Goal: Entertainment & Leisure: Consume media (video, audio)

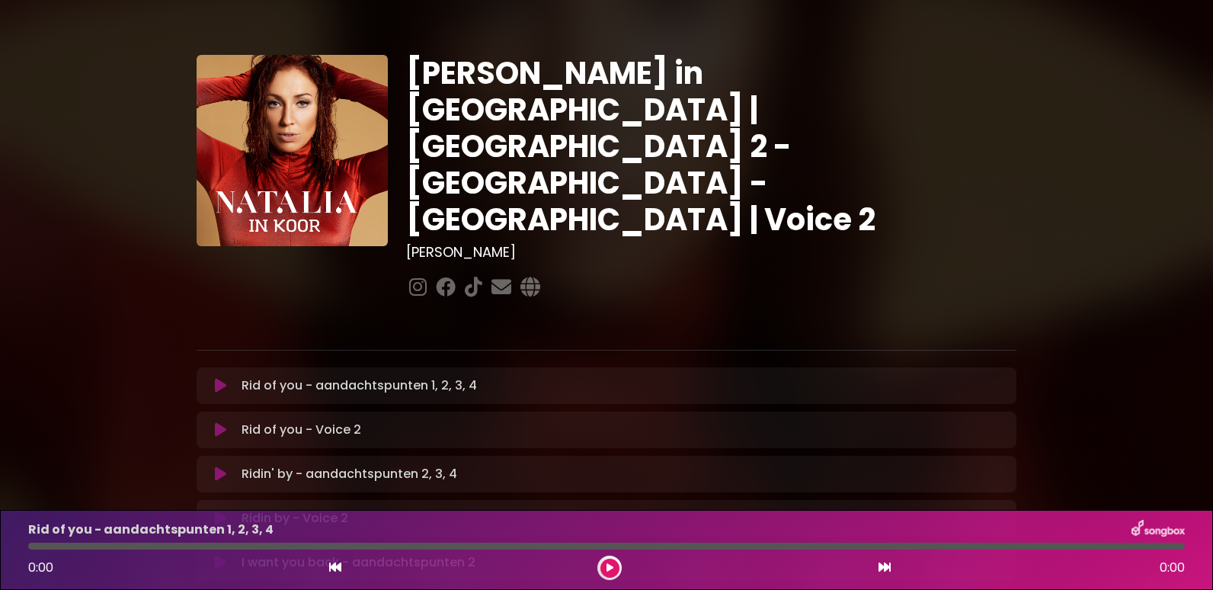
click at [220, 422] on icon at bounding box center [220, 429] width 11 height 15
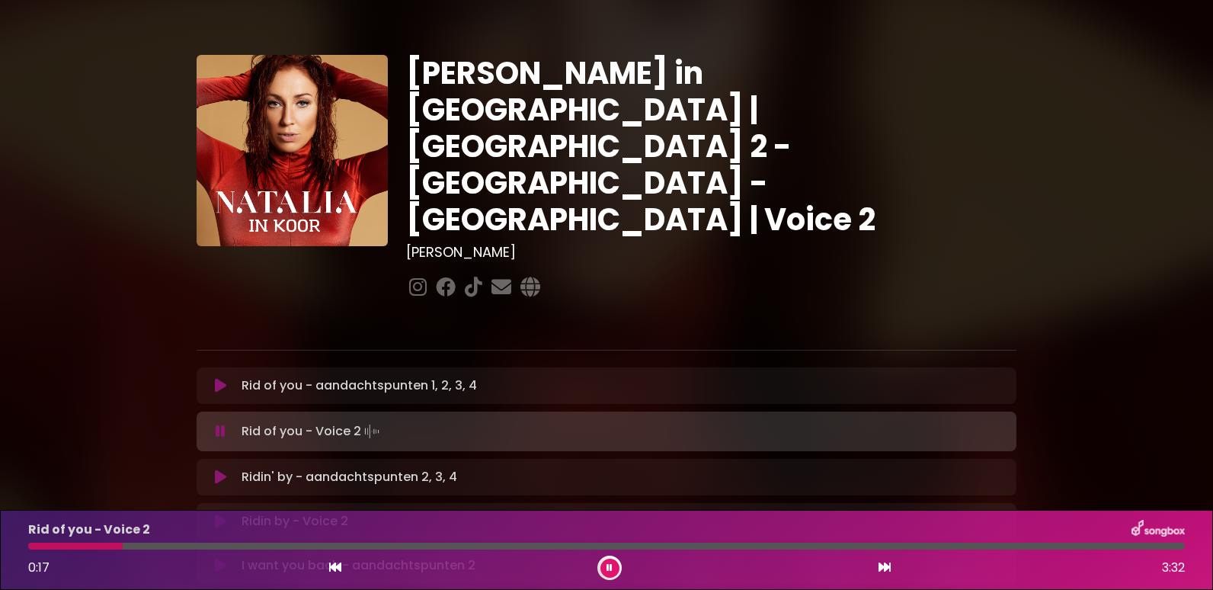
click at [171, 548] on div at bounding box center [606, 546] width 1157 height 7
click at [354, 547] on div at bounding box center [606, 546] width 1157 height 7
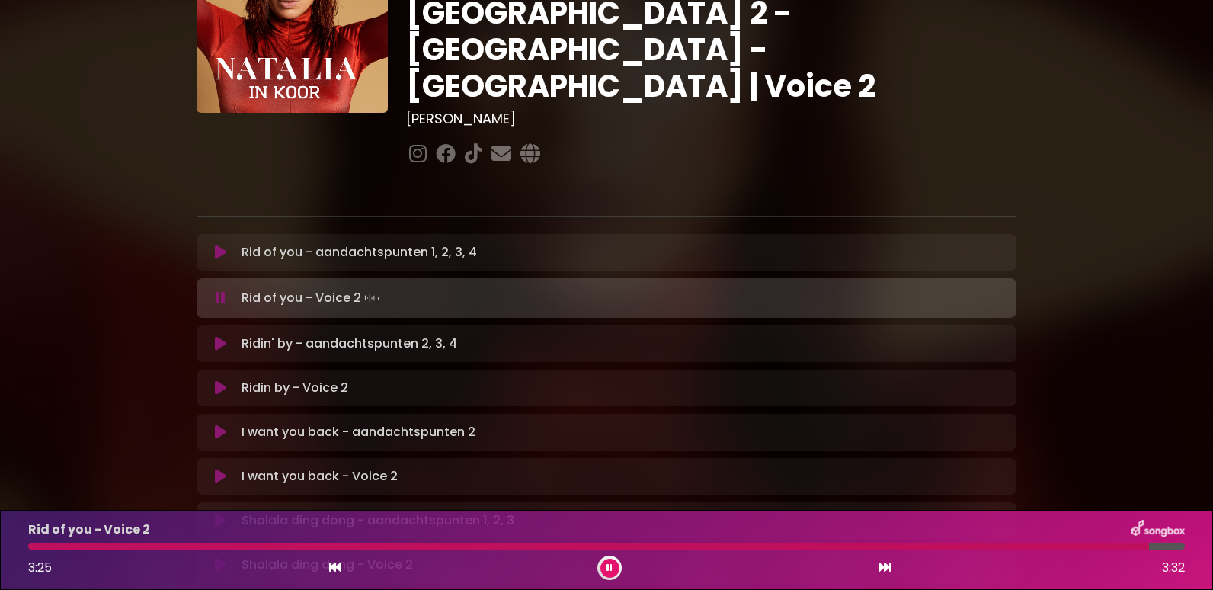
scroll to position [152, 0]
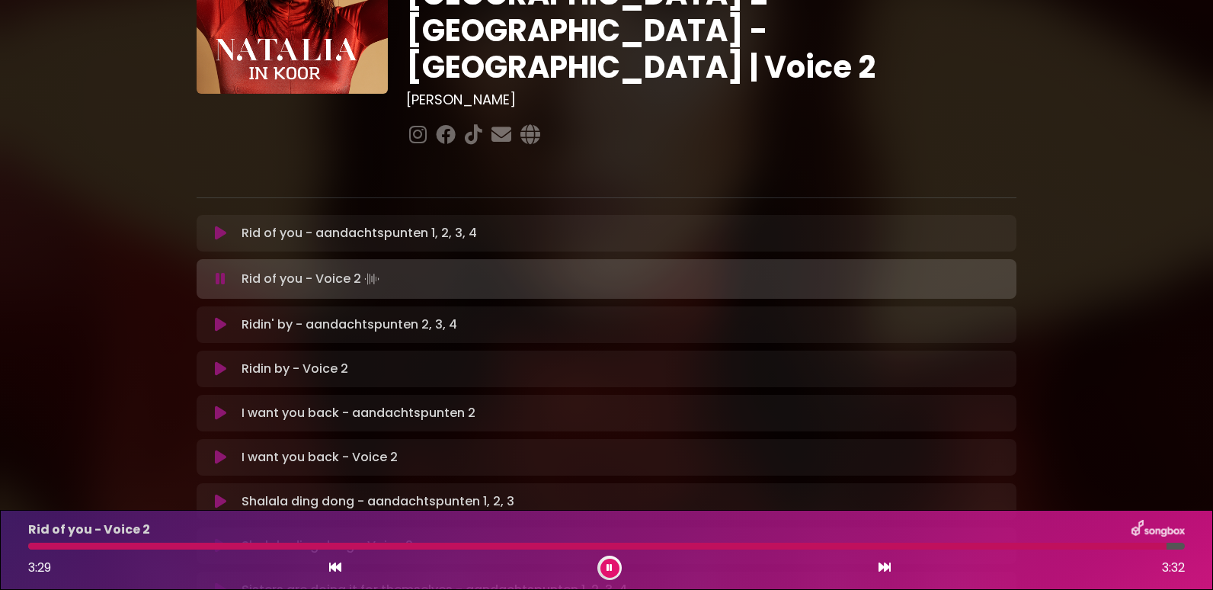
click at [220, 361] on icon at bounding box center [220, 368] width 11 height 15
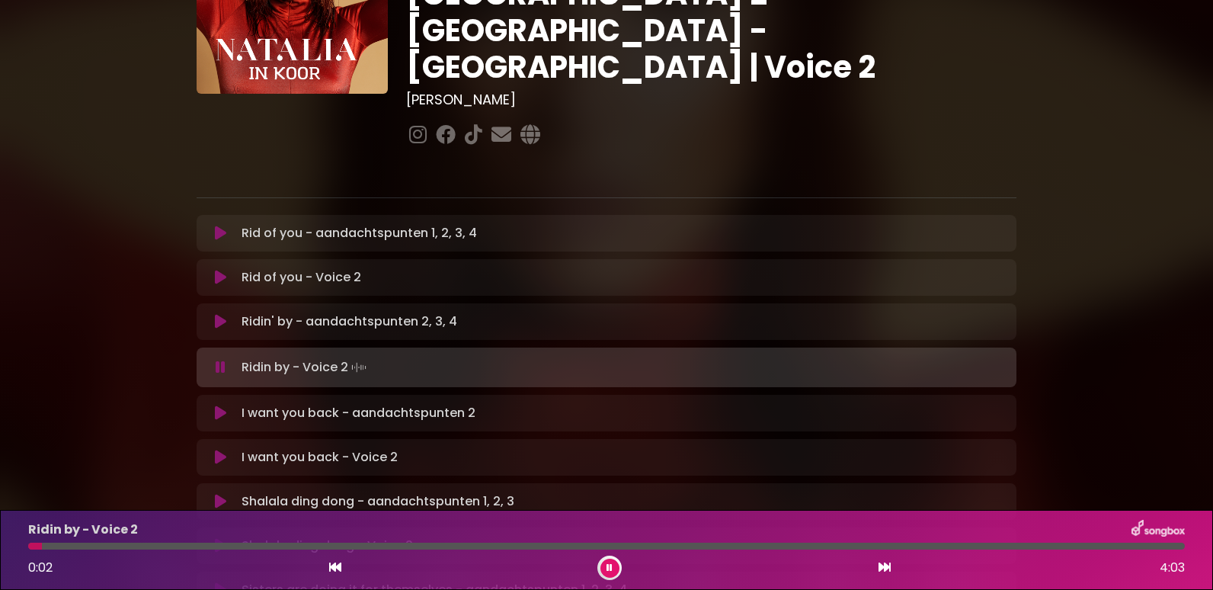
click at [164, 547] on div at bounding box center [606, 546] width 1157 height 7
click at [178, 542] on div "Ridin by - Voice 2 0:29 4:03" at bounding box center [606, 550] width 1175 height 60
click at [181, 543] on div at bounding box center [606, 546] width 1157 height 7
click at [498, 547] on div at bounding box center [606, 546] width 1157 height 7
click at [651, 547] on div at bounding box center [606, 546] width 1157 height 7
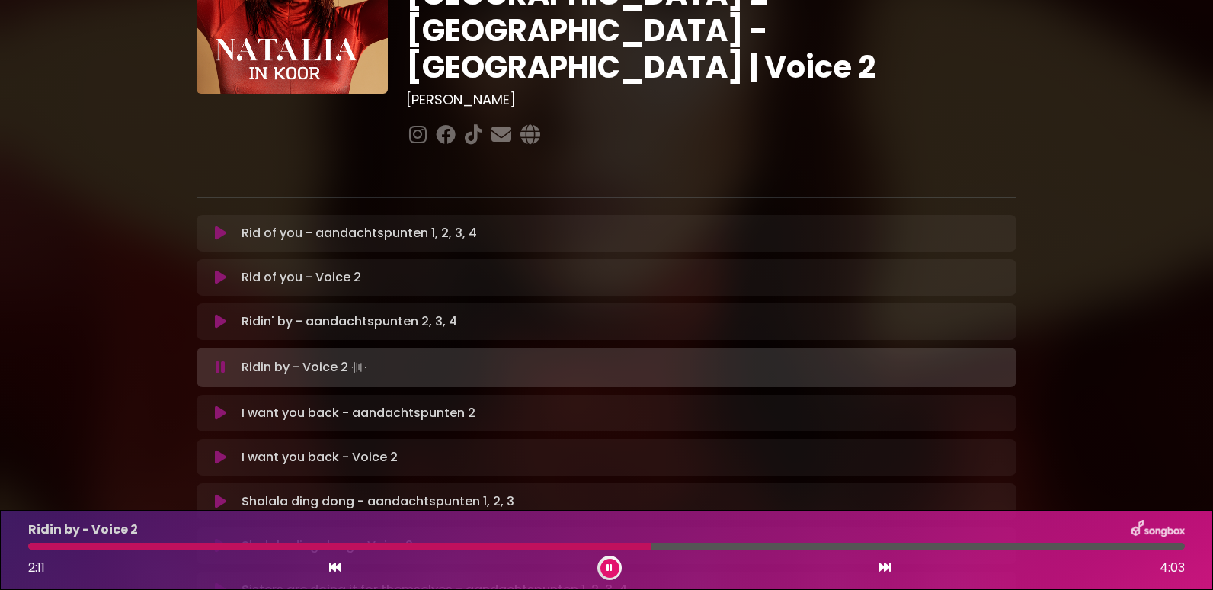
click at [656, 547] on div at bounding box center [606, 546] width 1157 height 7
click at [755, 547] on div at bounding box center [606, 546] width 1157 height 7
click at [1121, 543] on div at bounding box center [606, 546] width 1157 height 7
click at [1146, 544] on div at bounding box center [606, 546] width 1157 height 7
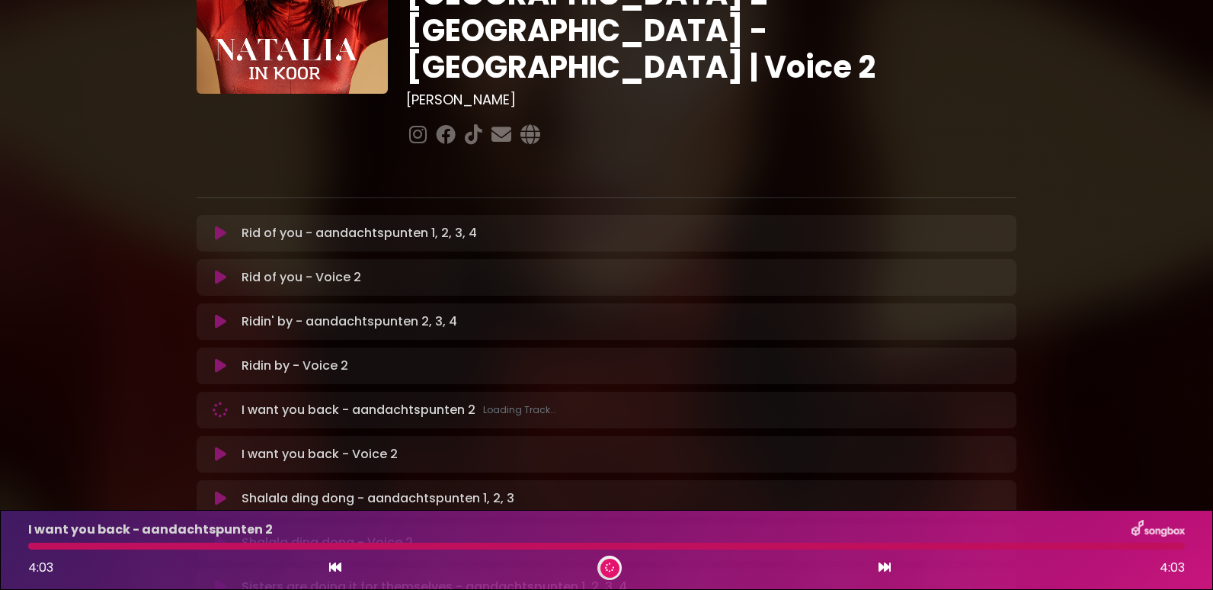
click at [289, 445] on p "I want you back - Voice 2 Loading Track..." at bounding box center [320, 454] width 156 height 18
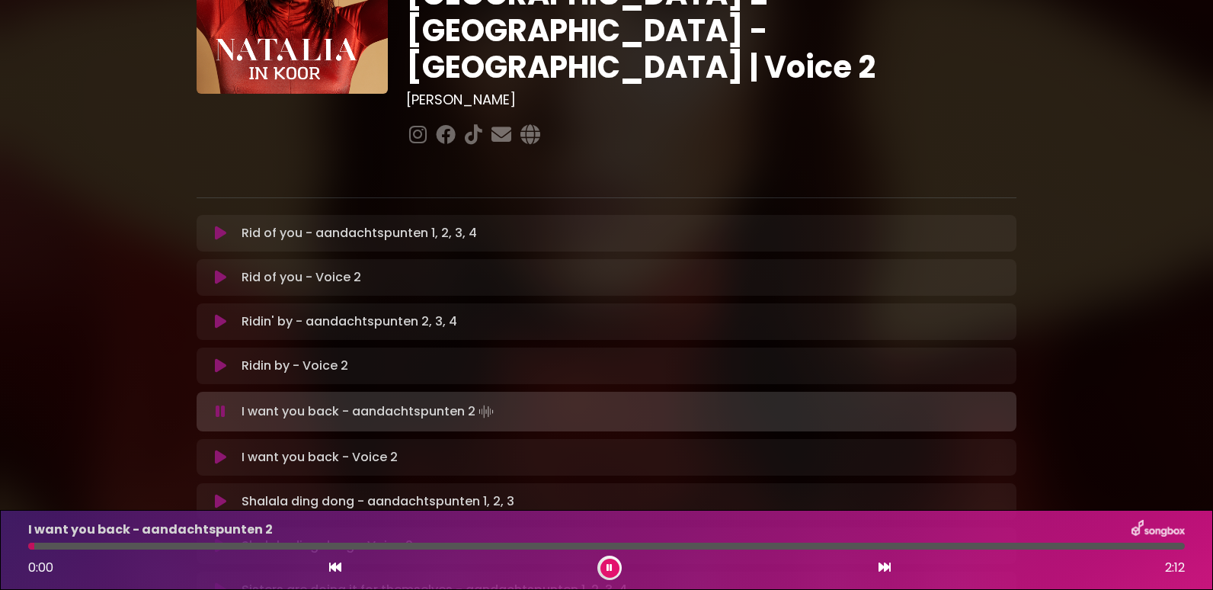
click at [221, 450] on icon at bounding box center [220, 457] width 11 height 15
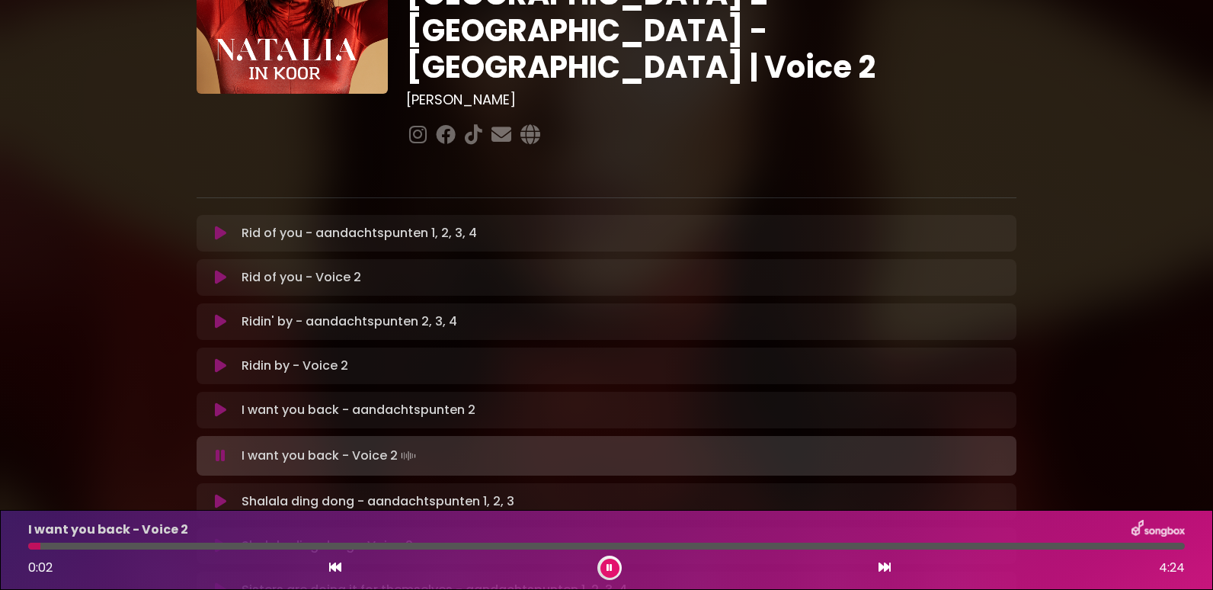
click at [156, 546] on div at bounding box center [606, 546] width 1157 height 7
click at [221, 544] on div at bounding box center [606, 546] width 1157 height 7
click at [245, 545] on div at bounding box center [606, 546] width 1157 height 7
click at [436, 543] on div at bounding box center [606, 546] width 1157 height 7
click at [423, 547] on div at bounding box center [234, 546] width 412 height 7
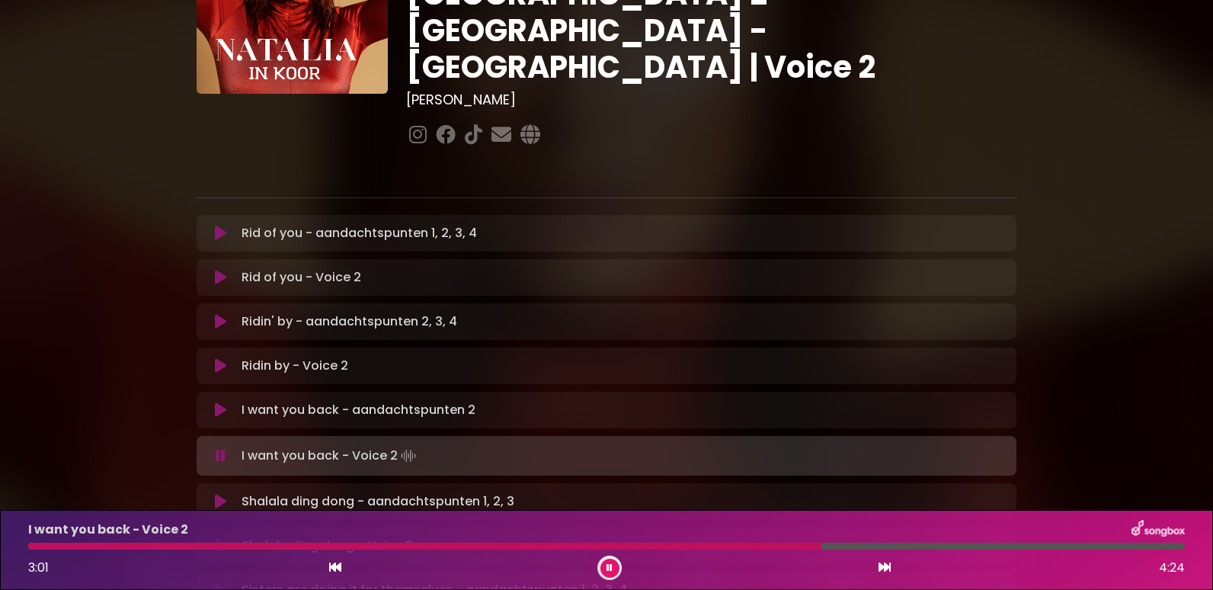
click at [870, 547] on div at bounding box center [606, 546] width 1157 height 7
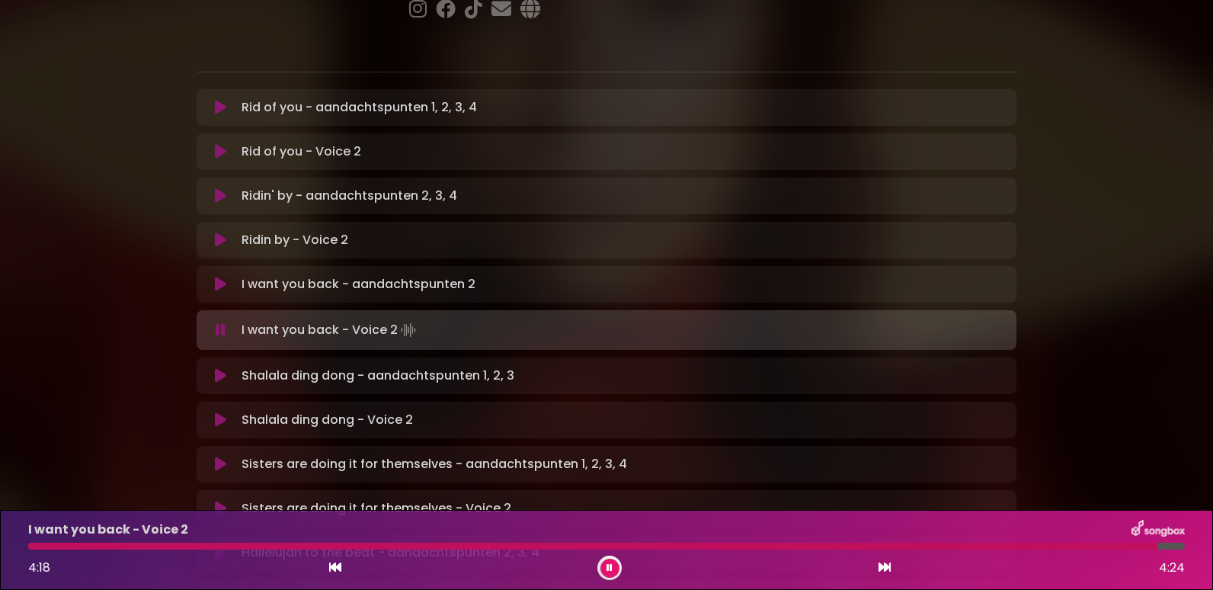
scroll to position [305, 0]
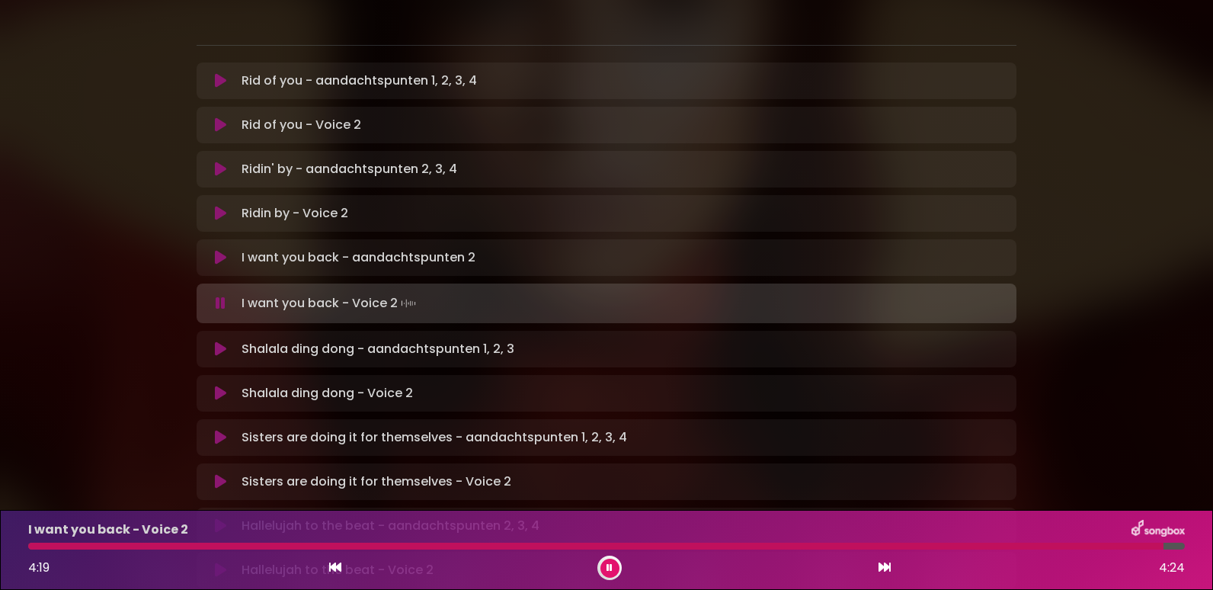
click at [222, 386] on icon at bounding box center [220, 393] width 11 height 15
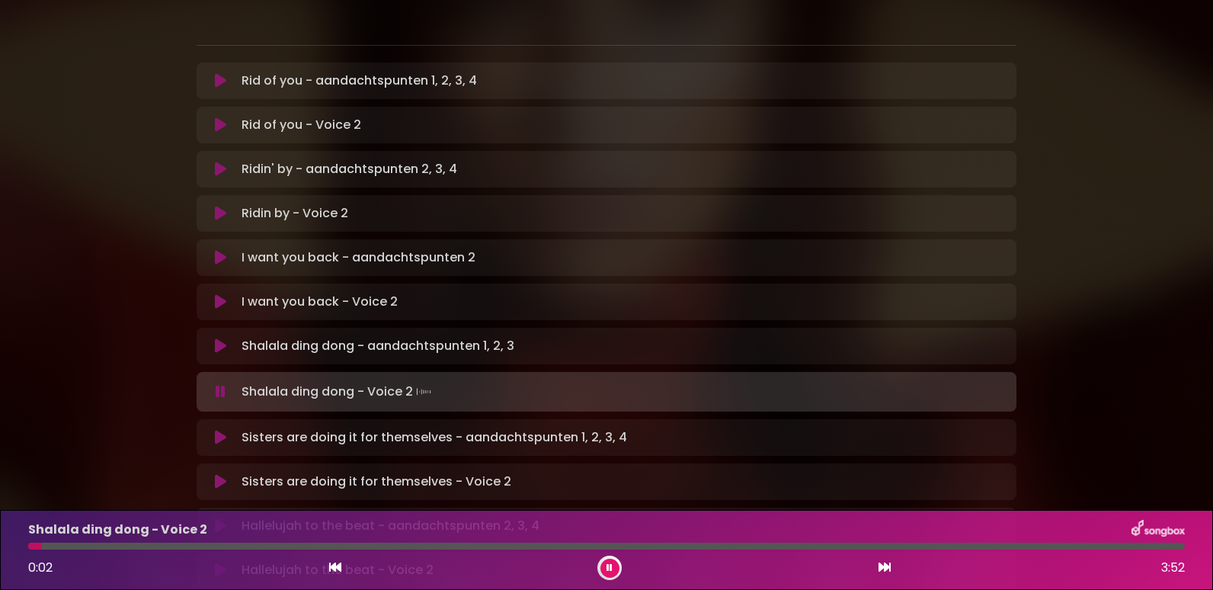
click at [104, 546] on div at bounding box center [606, 546] width 1157 height 7
click at [345, 544] on div at bounding box center [606, 546] width 1157 height 7
click at [630, 547] on div at bounding box center [606, 546] width 1157 height 7
click at [901, 548] on div at bounding box center [606, 546] width 1157 height 7
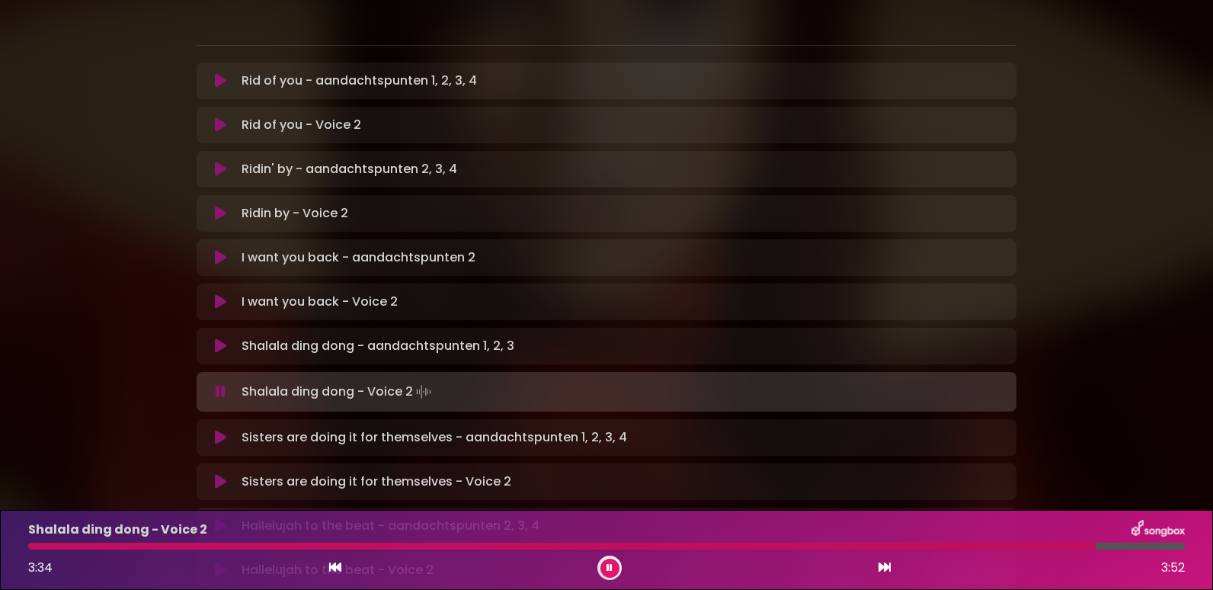
click at [221, 474] on icon at bounding box center [220, 481] width 11 height 15
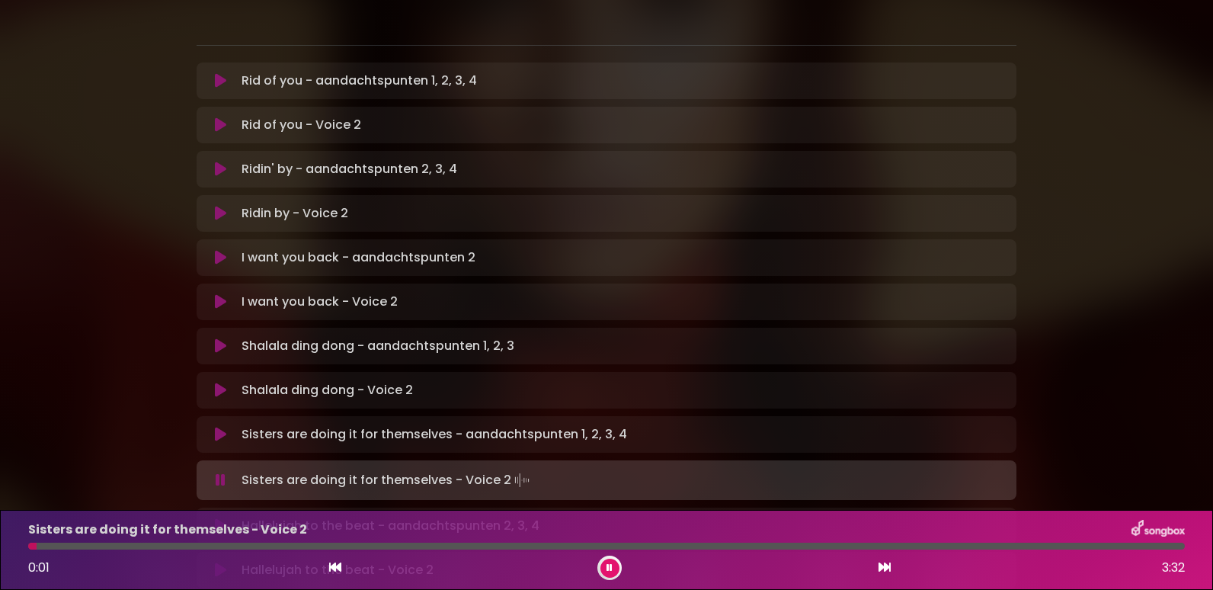
click at [75, 547] on div at bounding box center [606, 546] width 1157 height 7
click at [121, 545] on div at bounding box center [606, 546] width 1157 height 7
click at [216, 545] on div at bounding box center [606, 546] width 1157 height 7
click at [279, 545] on div at bounding box center [606, 546] width 1157 height 7
click at [672, 543] on div at bounding box center [606, 546] width 1157 height 7
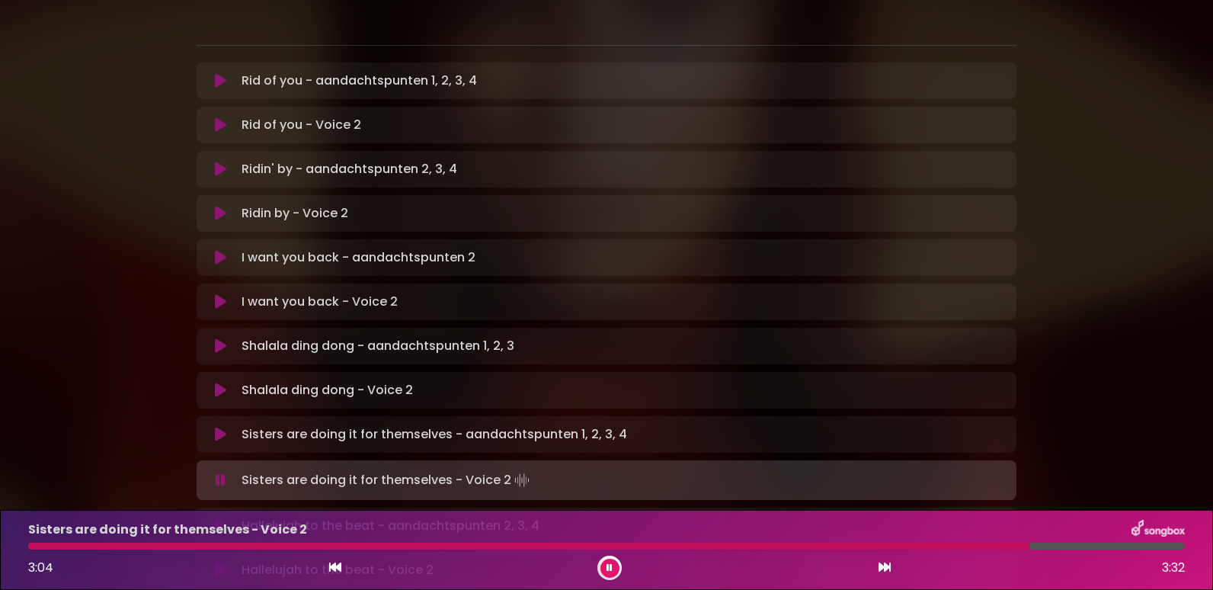
click at [1097, 548] on div at bounding box center [606, 546] width 1157 height 7
click at [1115, 547] on div at bounding box center [606, 546] width 1157 height 7
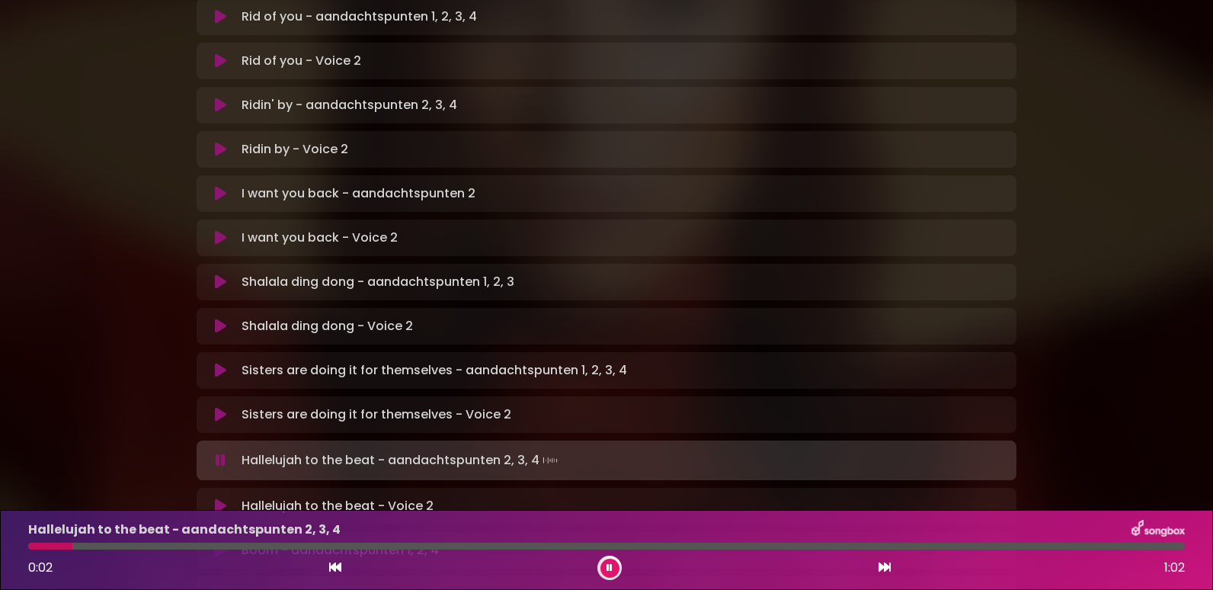
scroll to position [457, 0]
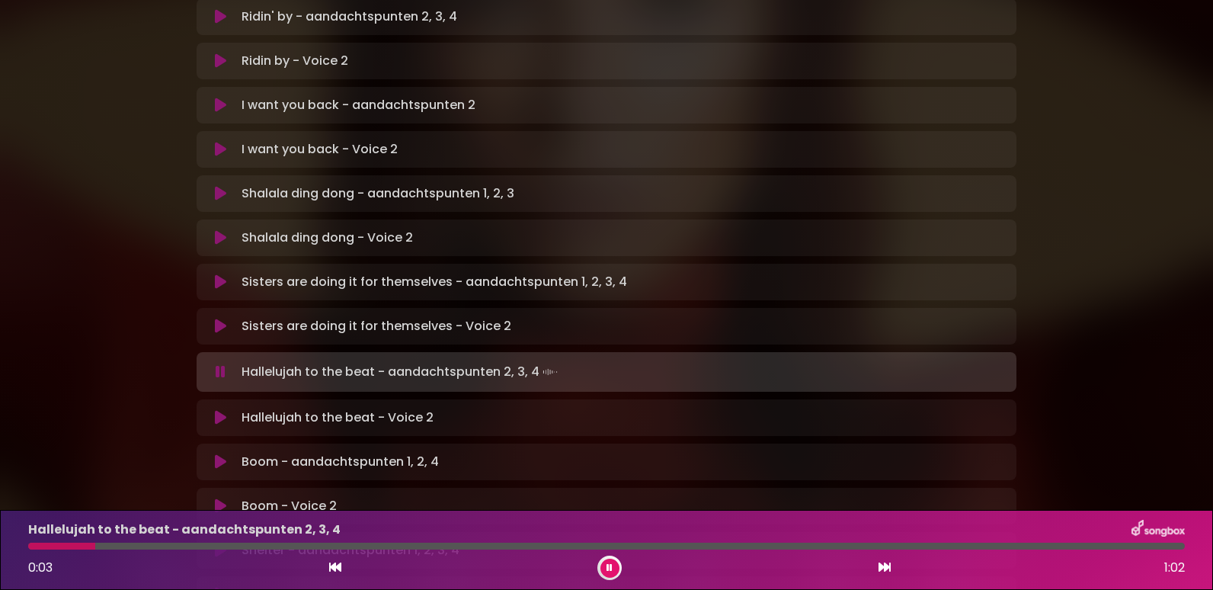
click at [220, 410] on icon at bounding box center [220, 417] width 11 height 15
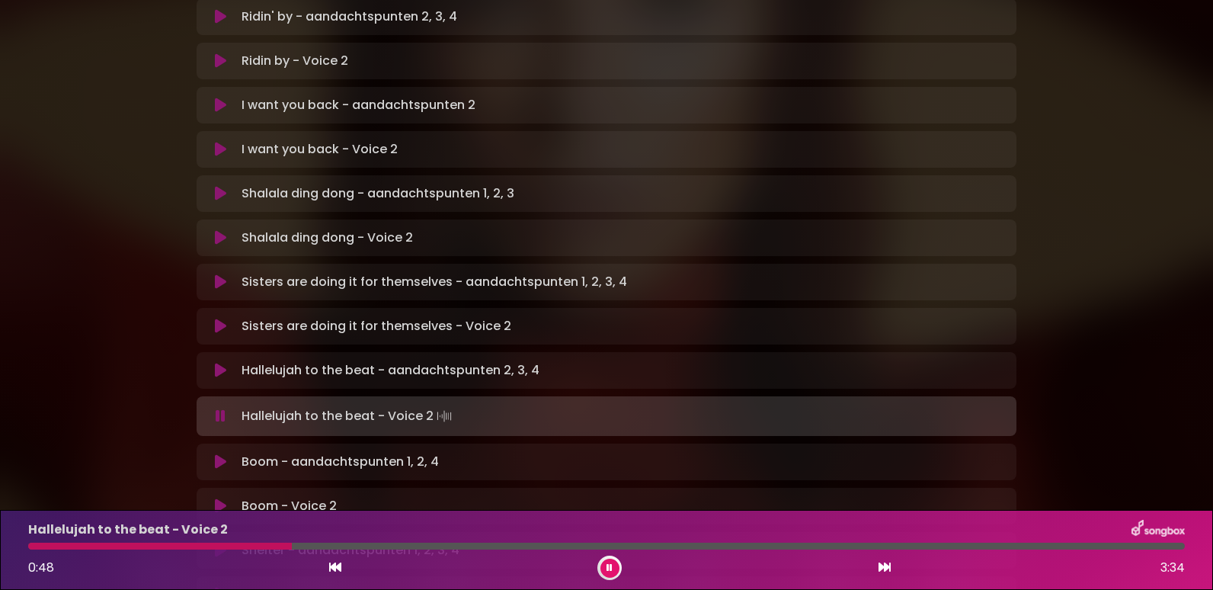
click at [364, 542] on div "Hallelujah to the beat - Voice 2 0:48 3:34" at bounding box center [606, 550] width 1175 height 60
click at [364, 546] on div at bounding box center [606, 546] width 1157 height 7
click at [409, 546] on div at bounding box center [606, 546] width 1157 height 7
click at [771, 543] on div at bounding box center [606, 546] width 1157 height 7
click at [1139, 544] on div at bounding box center [606, 546] width 1157 height 7
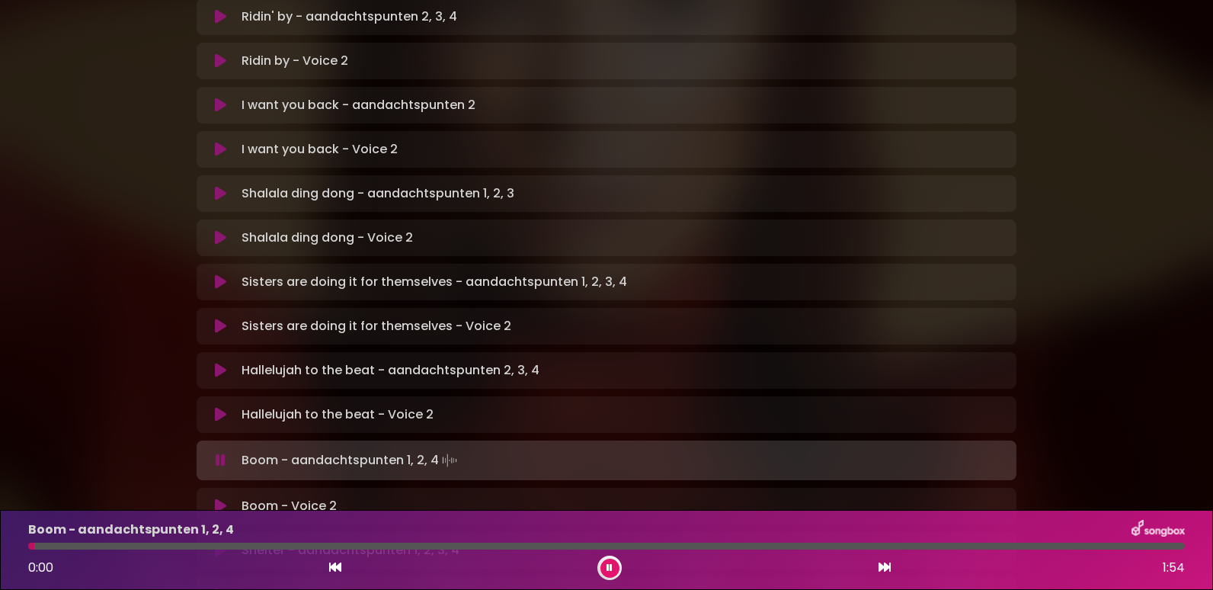
click at [220, 498] on icon at bounding box center [220, 505] width 11 height 15
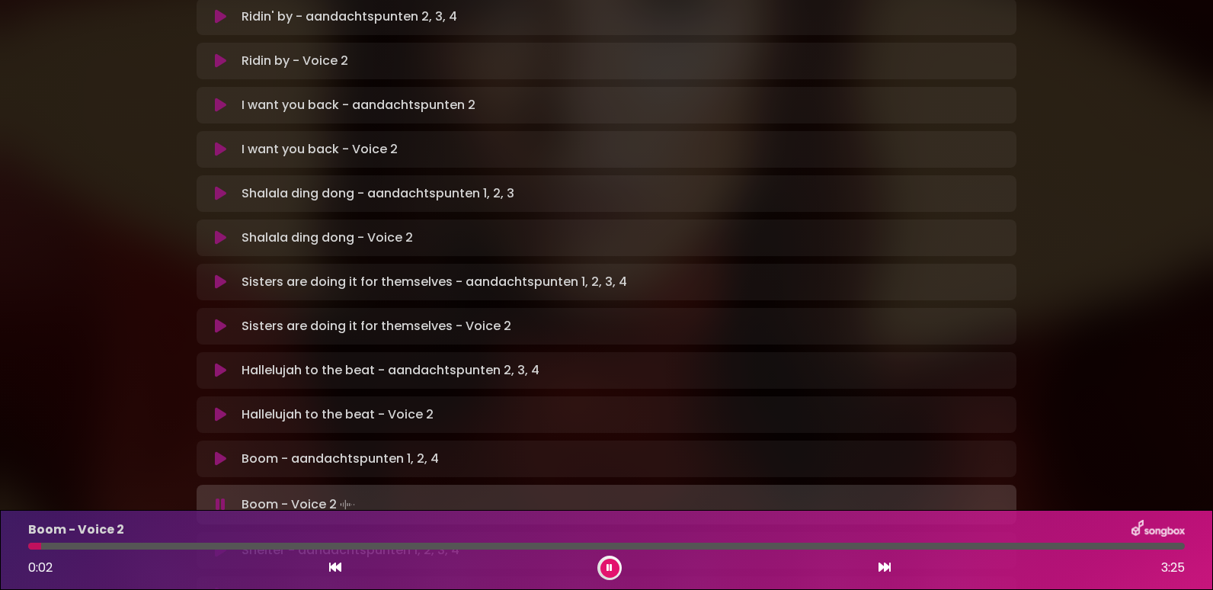
click at [187, 544] on div at bounding box center [606, 546] width 1157 height 7
click at [186, 543] on div at bounding box center [107, 546] width 158 height 7
click at [169, 546] on div at bounding box center [119, 546] width 182 height 7
click at [159, 547] on div at bounding box center [105, 546] width 155 height 7
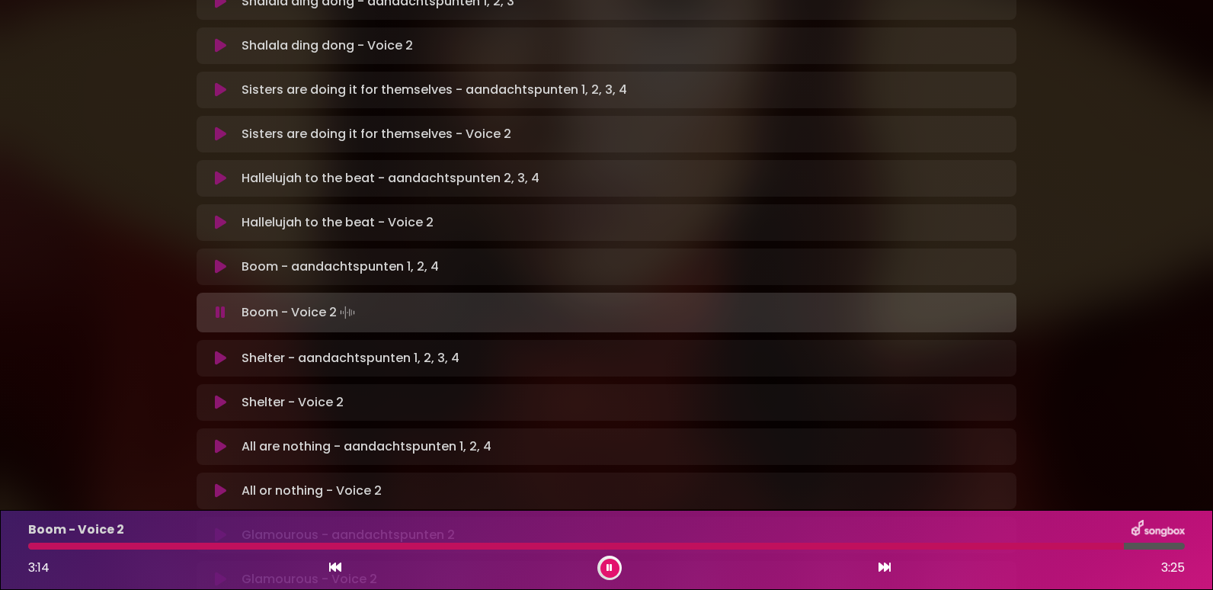
scroll to position [686, 0]
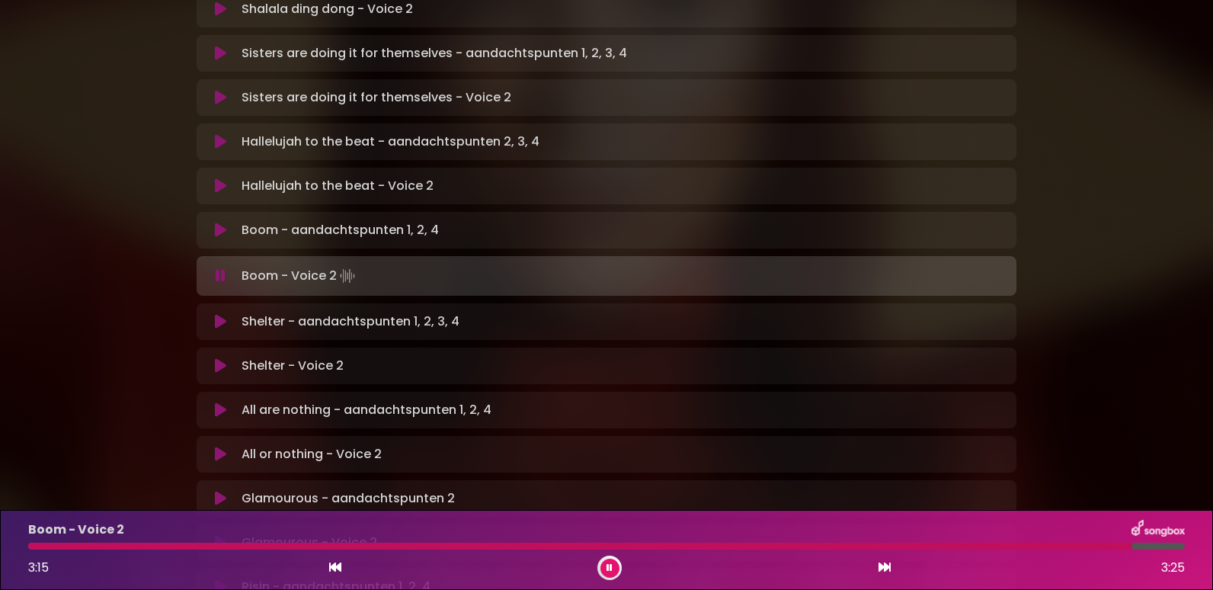
click at [217, 358] on icon at bounding box center [220, 365] width 11 height 15
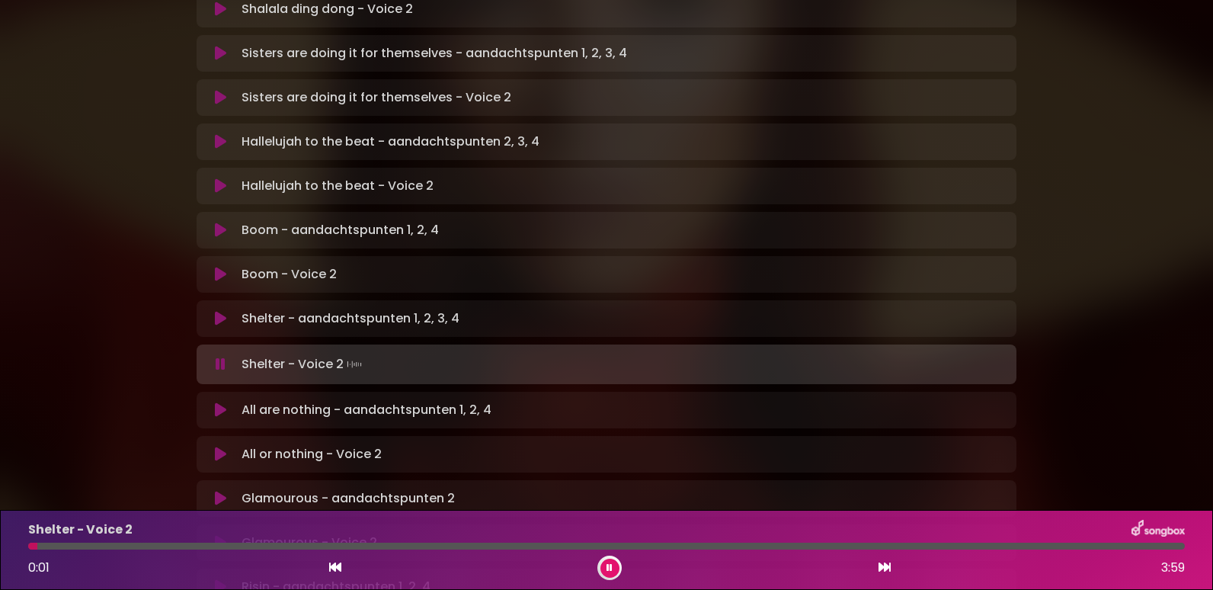
click at [133, 544] on div at bounding box center [606, 546] width 1157 height 7
click at [148, 543] on div at bounding box center [606, 546] width 1157 height 7
click at [353, 547] on div at bounding box center [606, 546] width 1157 height 7
click at [825, 548] on div at bounding box center [606, 546] width 1157 height 7
click at [883, 547] on div at bounding box center [606, 546] width 1157 height 7
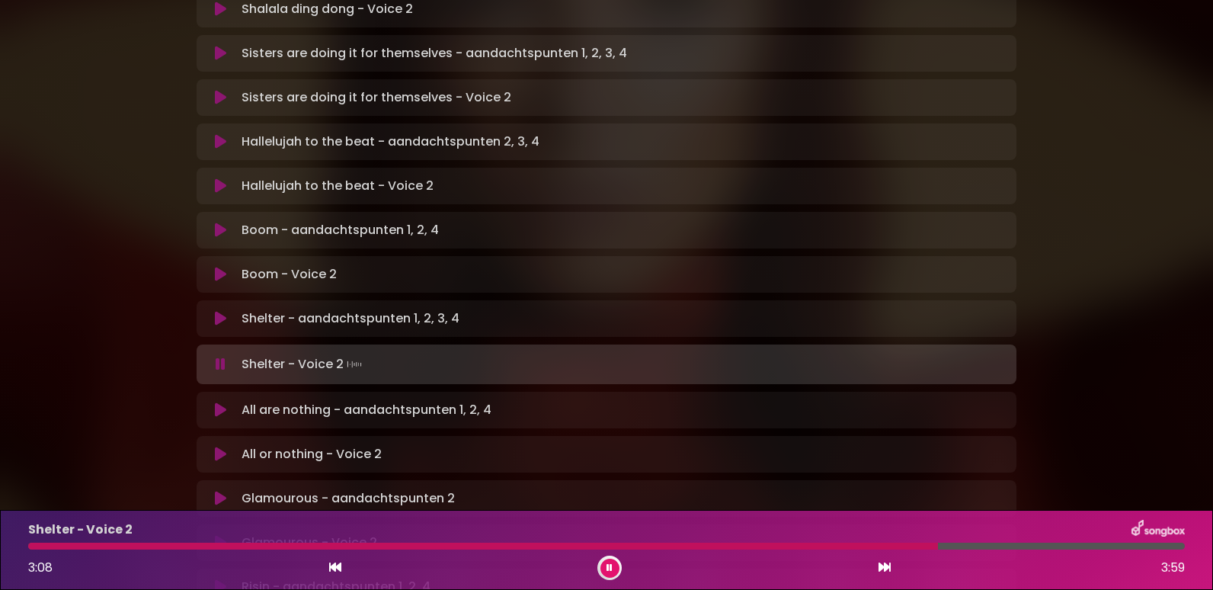
click at [950, 546] on div at bounding box center [606, 546] width 1157 height 7
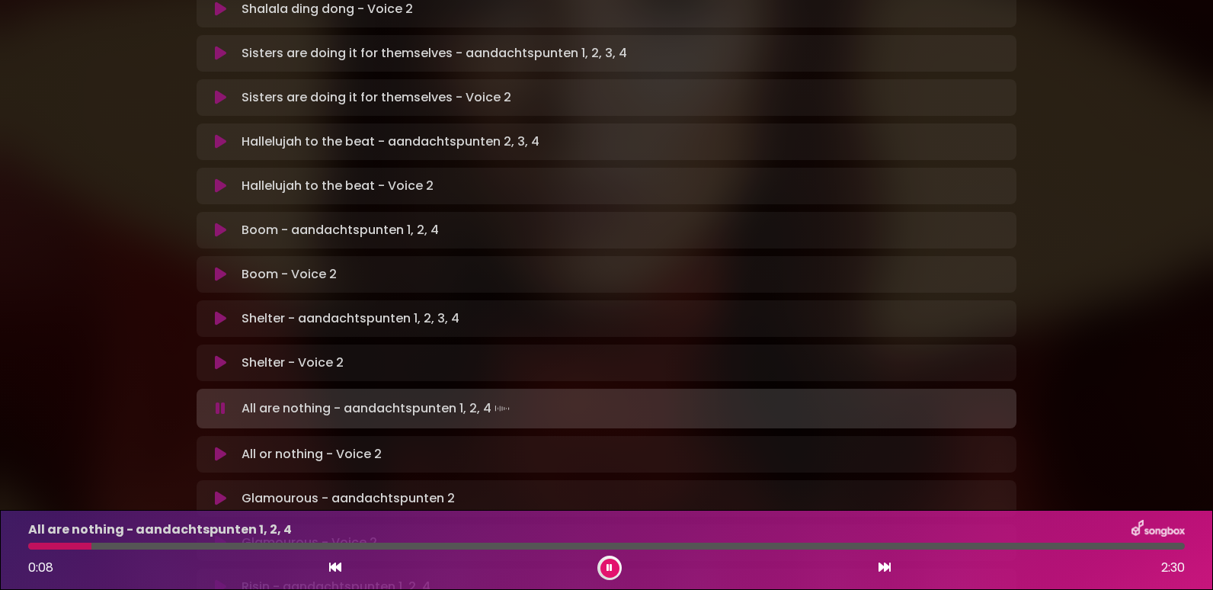
click at [216, 447] on icon at bounding box center [220, 454] width 11 height 15
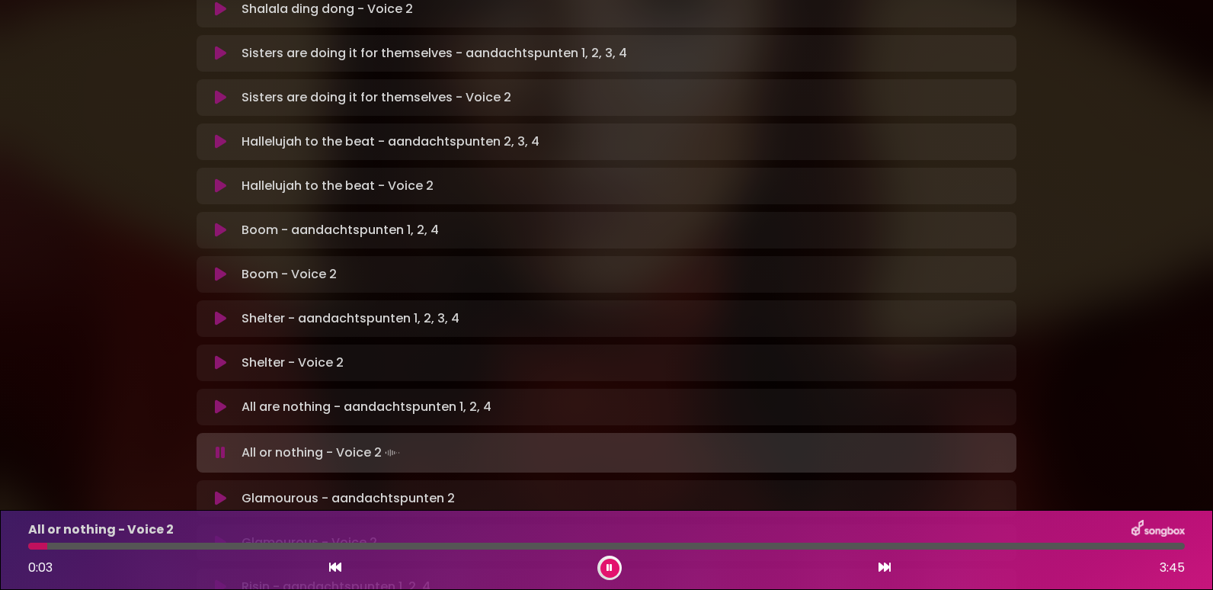
click at [127, 543] on div at bounding box center [606, 546] width 1157 height 7
click at [137, 543] on div at bounding box center [83, 546] width 110 height 7
click at [428, 545] on div at bounding box center [606, 546] width 1157 height 7
click at [447, 546] on div at bounding box center [606, 546] width 1157 height 7
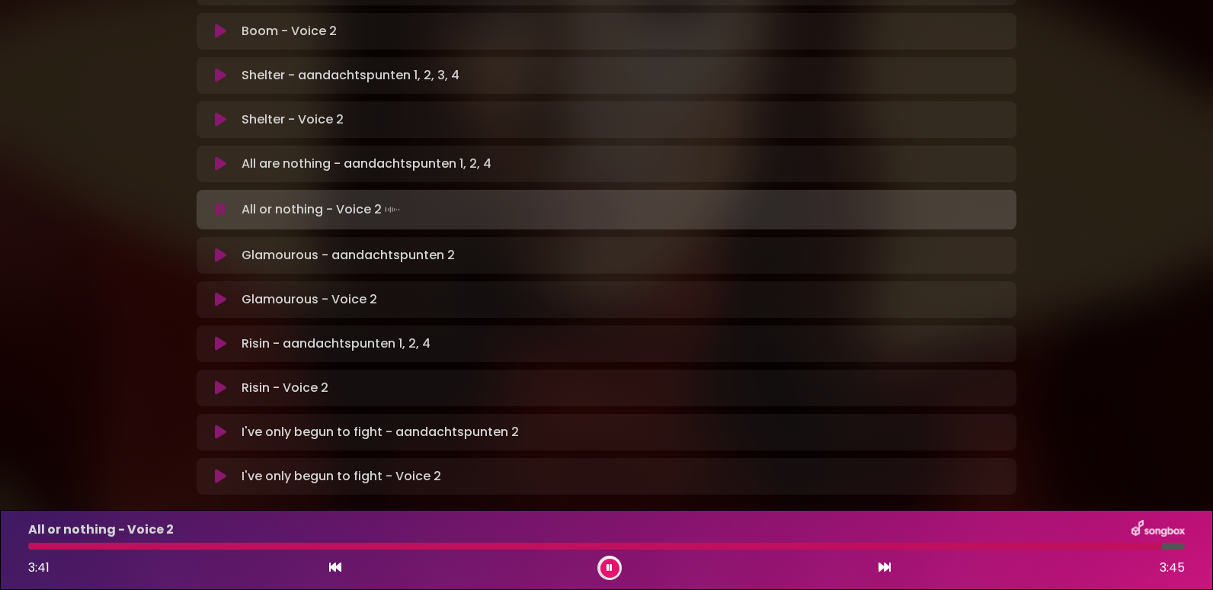
scroll to position [955, 0]
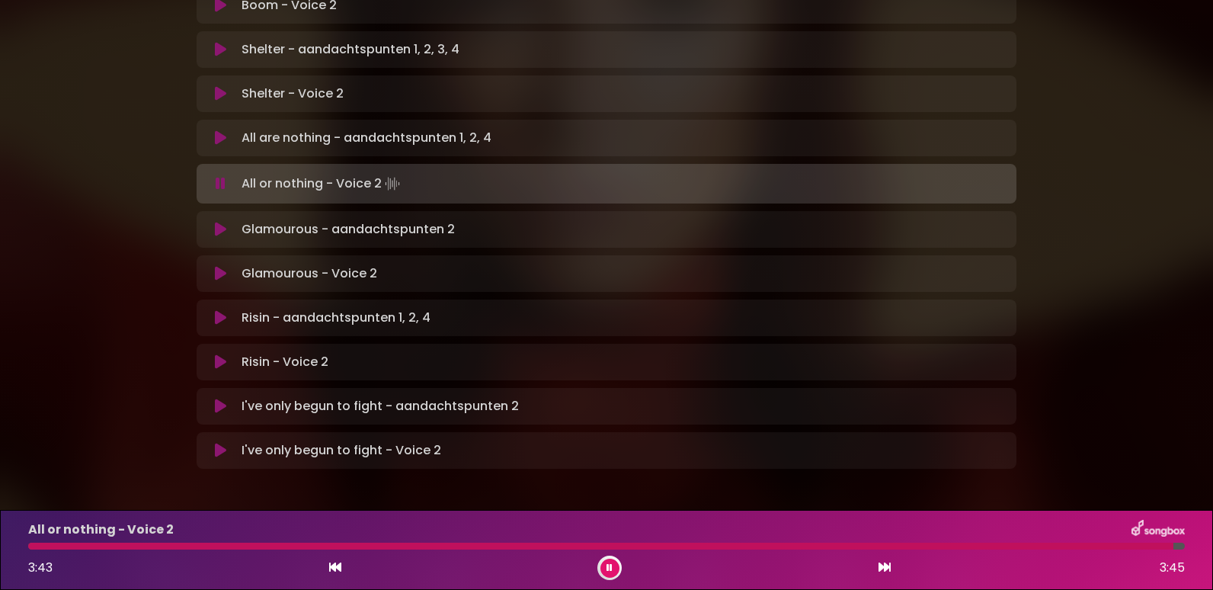
click at [216, 266] on icon at bounding box center [220, 273] width 11 height 15
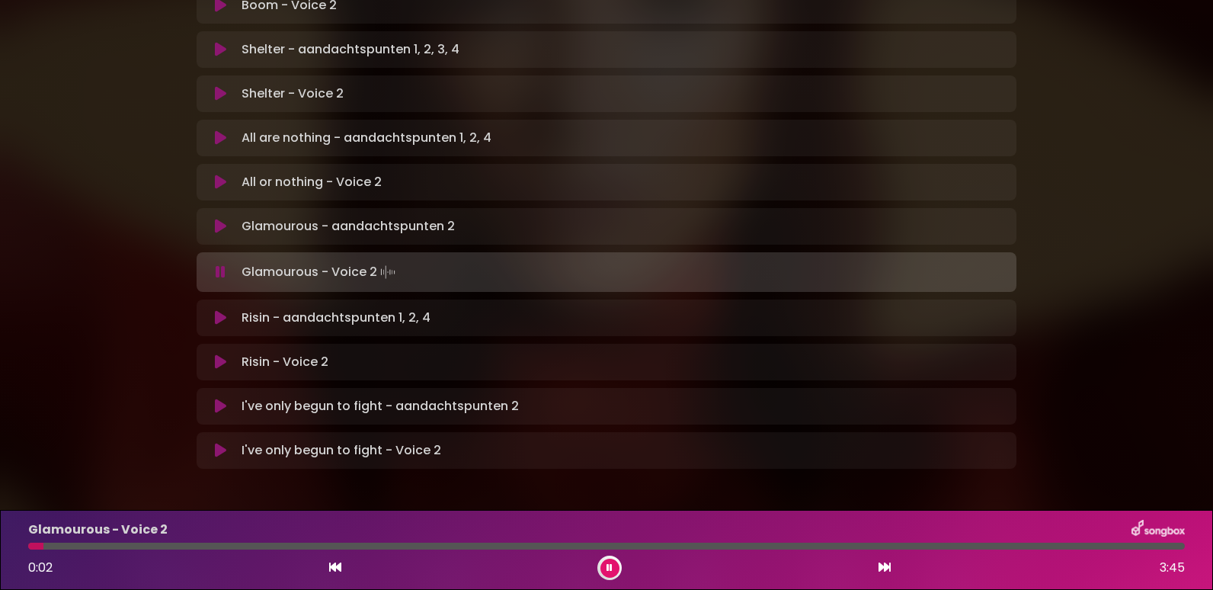
click at [102, 540] on div "Glamourous - Voice 2 0:02 3:45" at bounding box center [606, 550] width 1175 height 60
click at [117, 543] on div at bounding box center [606, 546] width 1157 height 7
click at [133, 547] on div at bounding box center [606, 546] width 1157 height 7
click at [613, 566] on button at bounding box center [610, 568] width 19 height 19
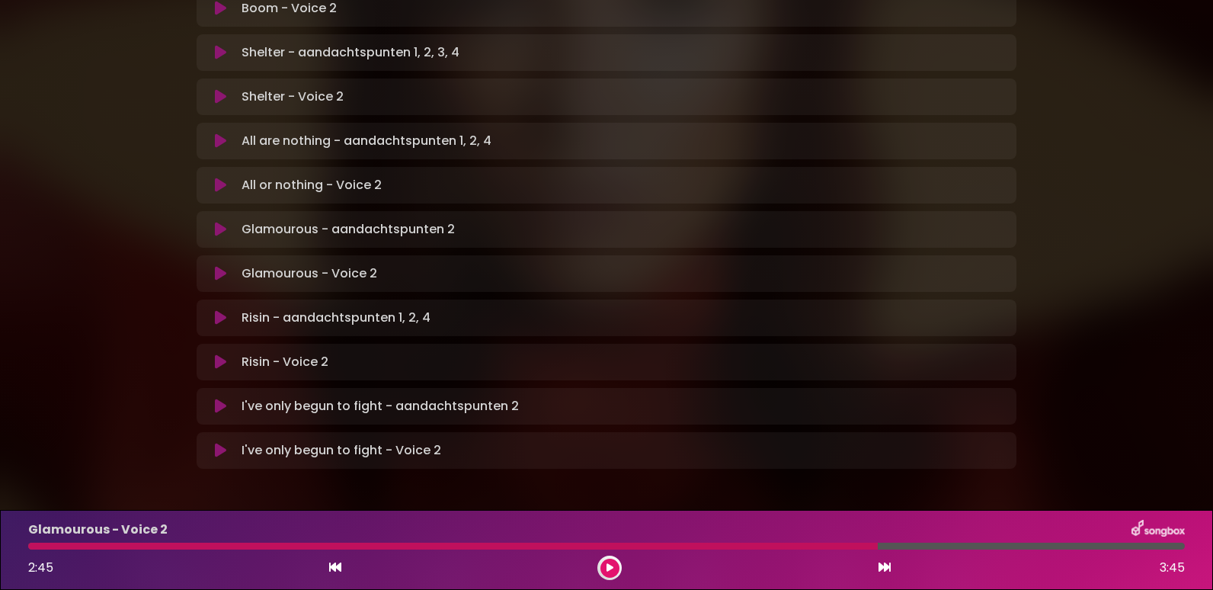
click at [222, 354] on icon at bounding box center [220, 361] width 11 height 15
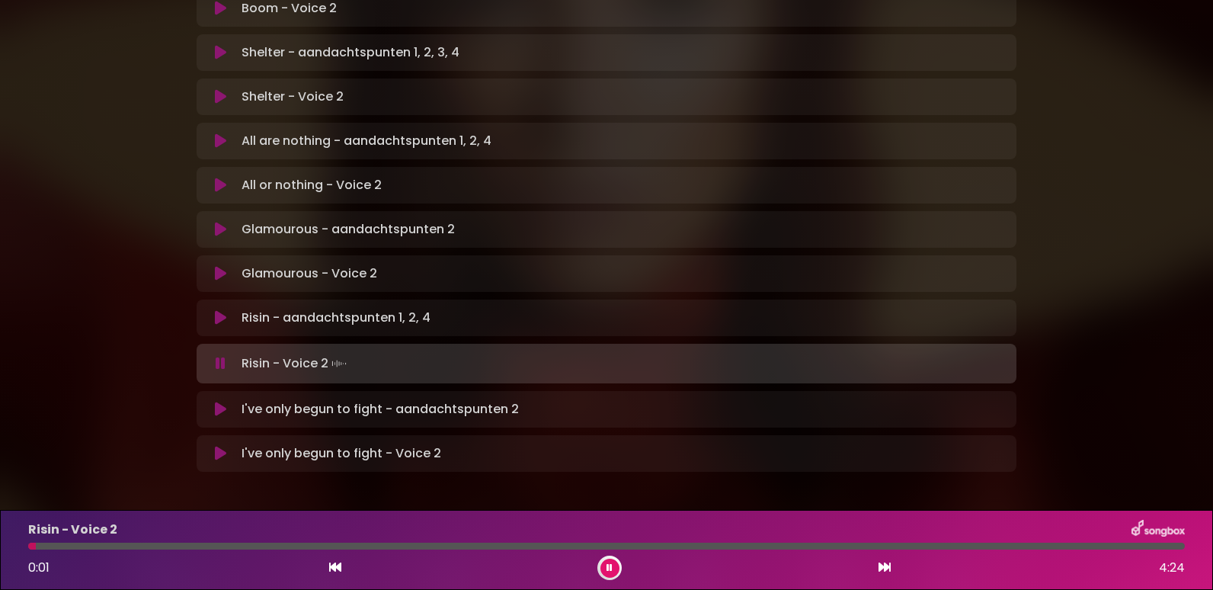
click at [182, 546] on div at bounding box center [606, 546] width 1157 height 7
click at [235, 545] on div at bounding box center [606, 546] width 1157 height 7
click at [272, 546] on div at bounding box center [606, 546] width 1157 height 7
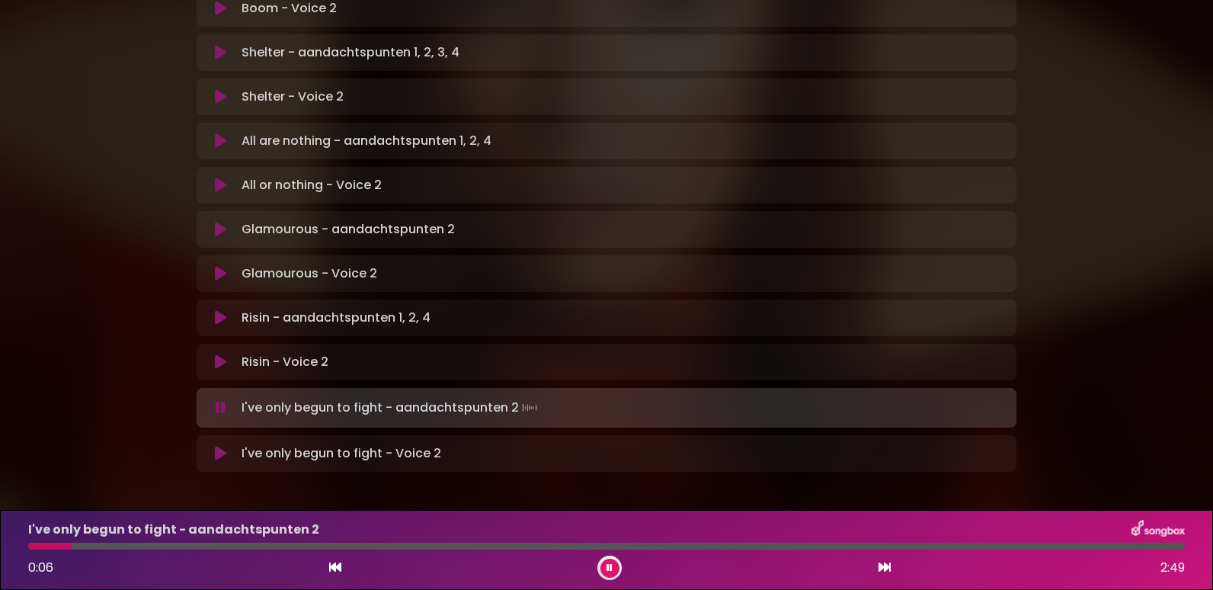
click at [322, 444] on p "I've only begun to fight - Voice 2 Loading Track..." at bounding box center [342, 453] width 200 height 18
click at [219, 446] on icon at bounding box center [220, 453] width 11 height 15
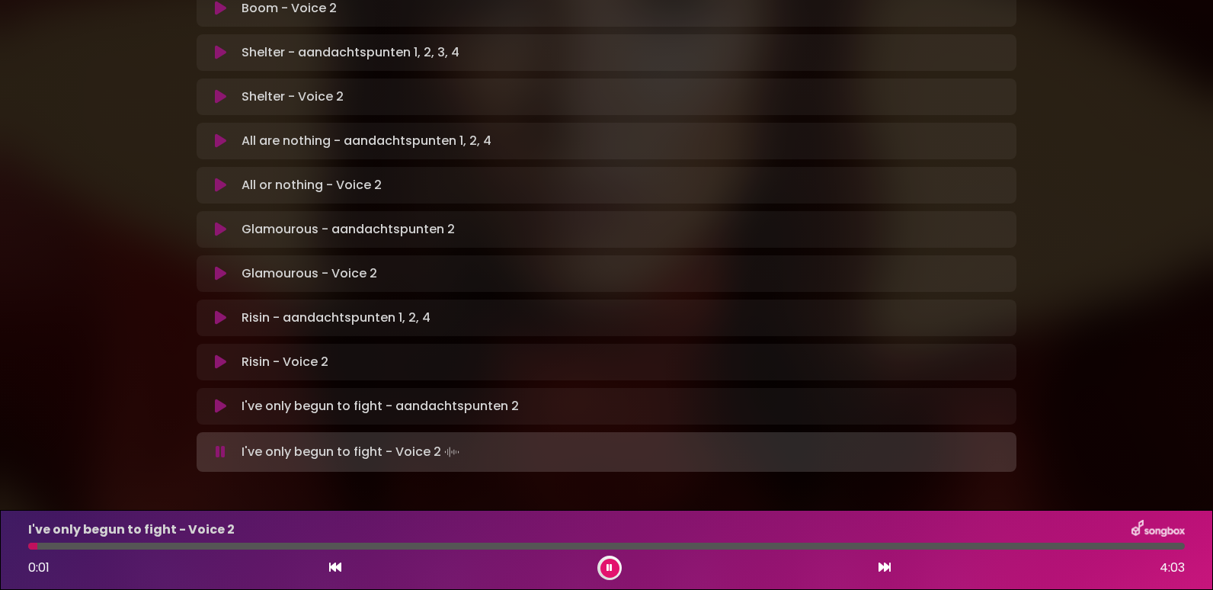
click at [83, 546] on div at bounding box center [606, 546] width 1157 height 7
click at [114, 547] on div at bounding box center [606, 546] width 1157 height 7
click at [133, 547] on div at bounding box center [606, 546] width 1157 height 7
click at [242, 547] on div at bounding box center [606, 546] width 1157 height 7
click at [227, 545] on div at bounding box center [138, 546] width 221 height 7
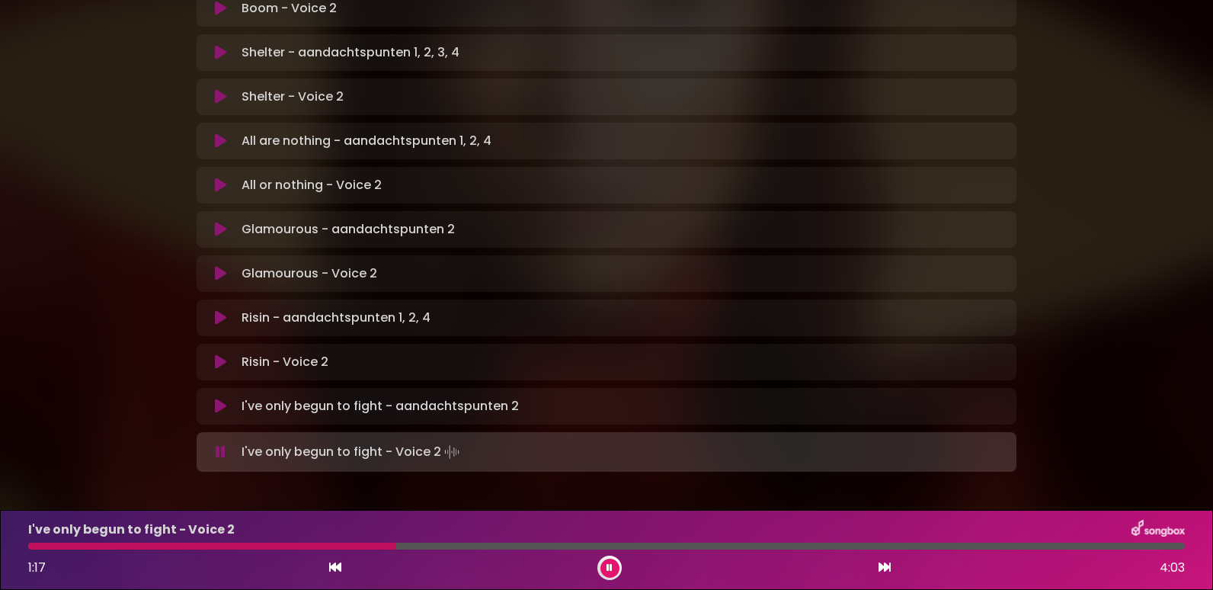
click at [470, 545] on div at bounding box center [606, 546] width 1157 height 7
click at [806, 543] on div at bounding box center [606, 546] width 1157 height 7
